Goal: Find contact information: Find contact information

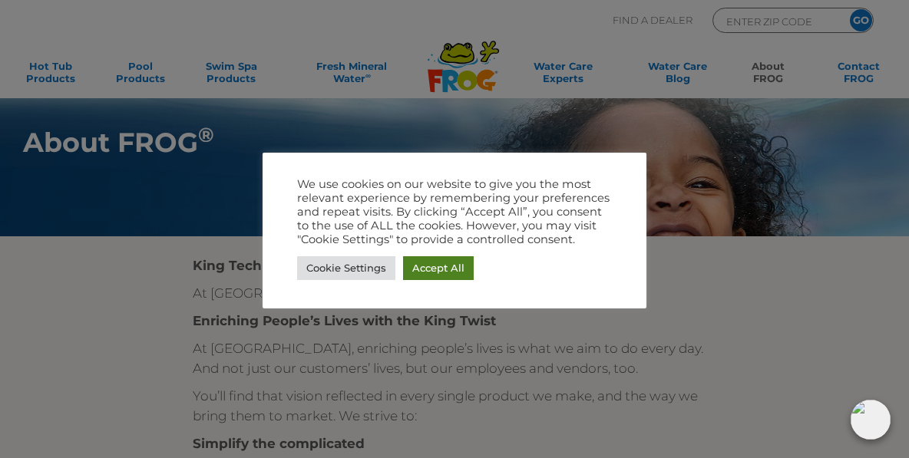
click at [429, 269] on link "Accept All" at bounding box center [438, 268] width 71 height 24
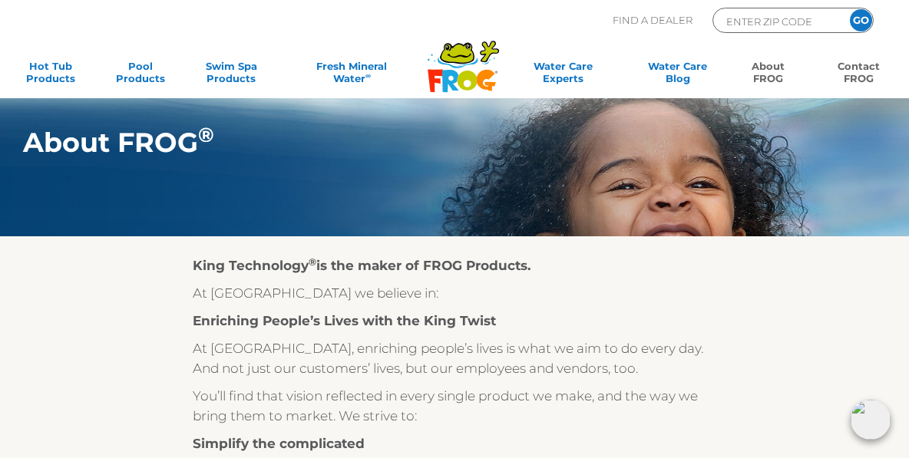
click at [861, 71] on link "Contact FROG" at bounding box center [858, 75] width 71 height 31
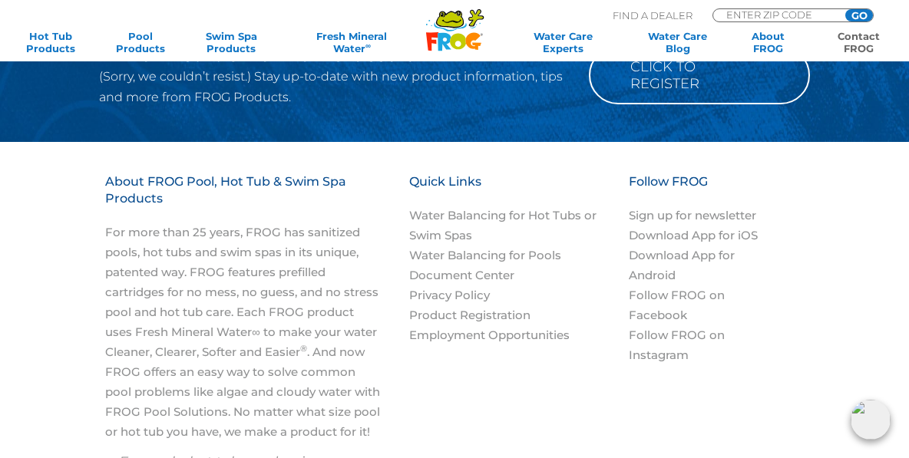
scroll to position [2153, 0]
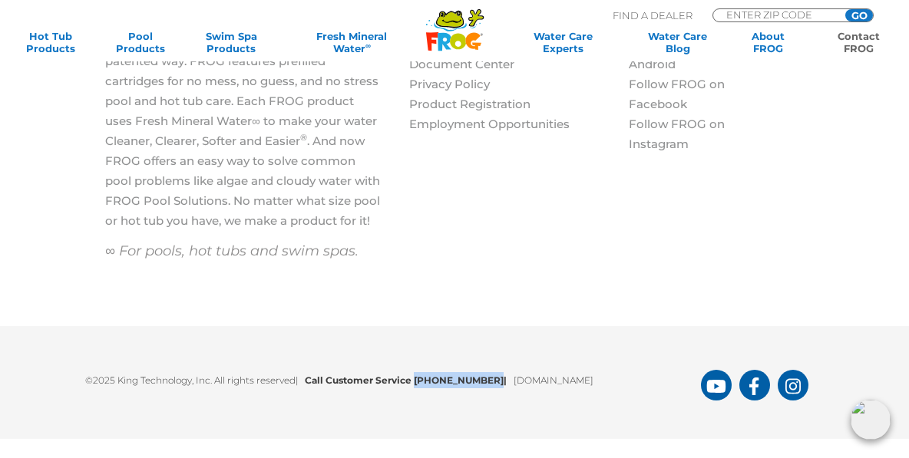
drag, startPoint x: 489, startPoint y: 374, endPoint x: 418, endPoint y: 380, distance: 70.9
click at [418, 380] on b "Call Customer Service 1-800-222-0169 |" at bounding box center [409, 381] width 209 height 12
copy b "1-800-222-0169"
click at [576, 380] on link "[DOMAIN_NAME]" at bounding box center [554, 381] width 80 height 12
